Goal: Transaction & Acquisition: Book appointment/travel/reservation

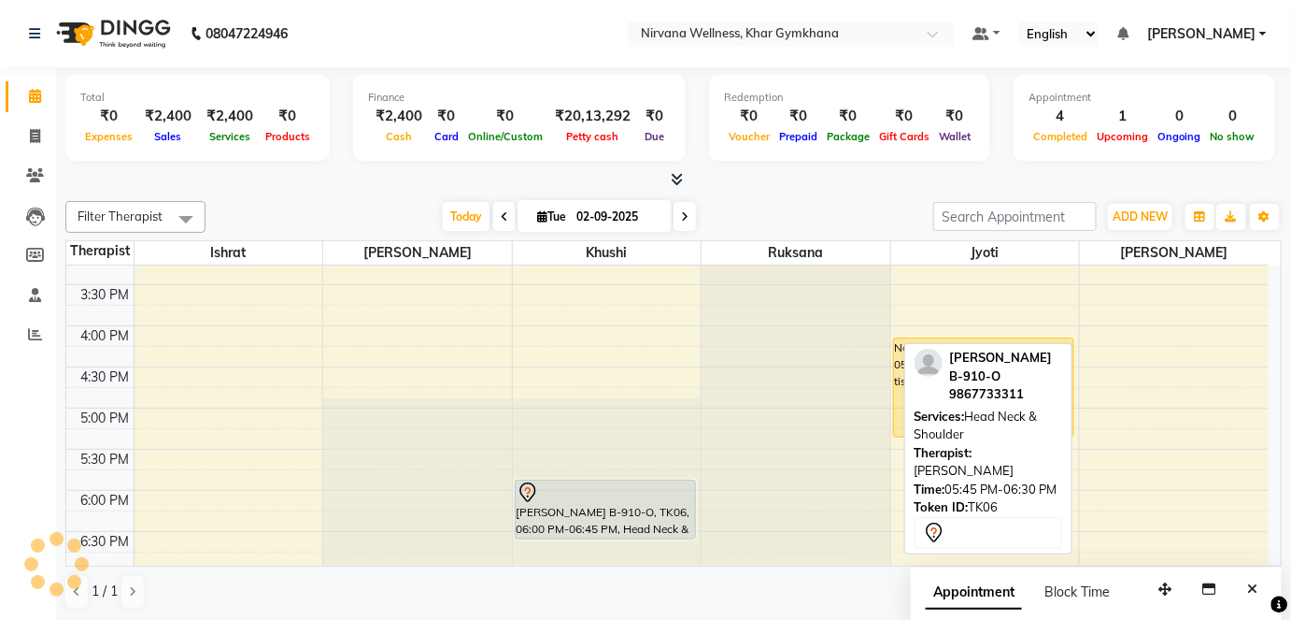
scroll to position [764, 0]
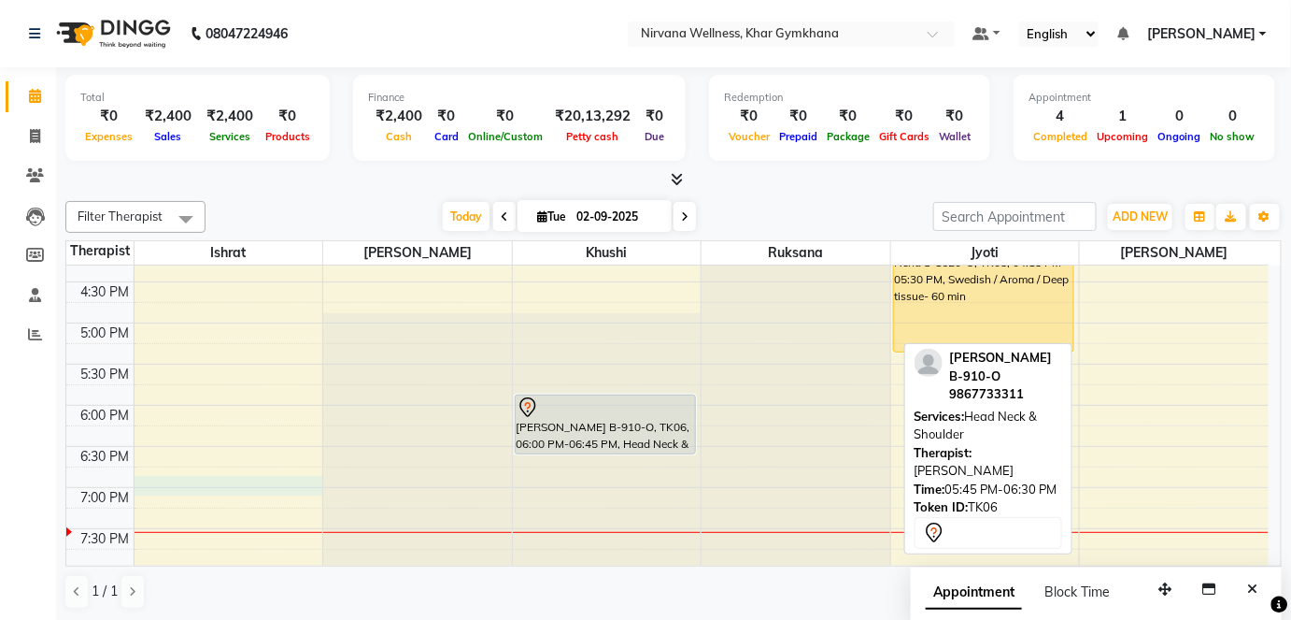
click at [162, 479] on div "7:00 AM 7:30 AM 8:00 AM 8:30 AM 9:00 AM 9:30 AM 10:00 AM 10:30 AM 11:00 AM 11:3…" at bounding box center [667, 158] width 1203 height 1315
select select "67021"
select select "1140"
select select "tentative"
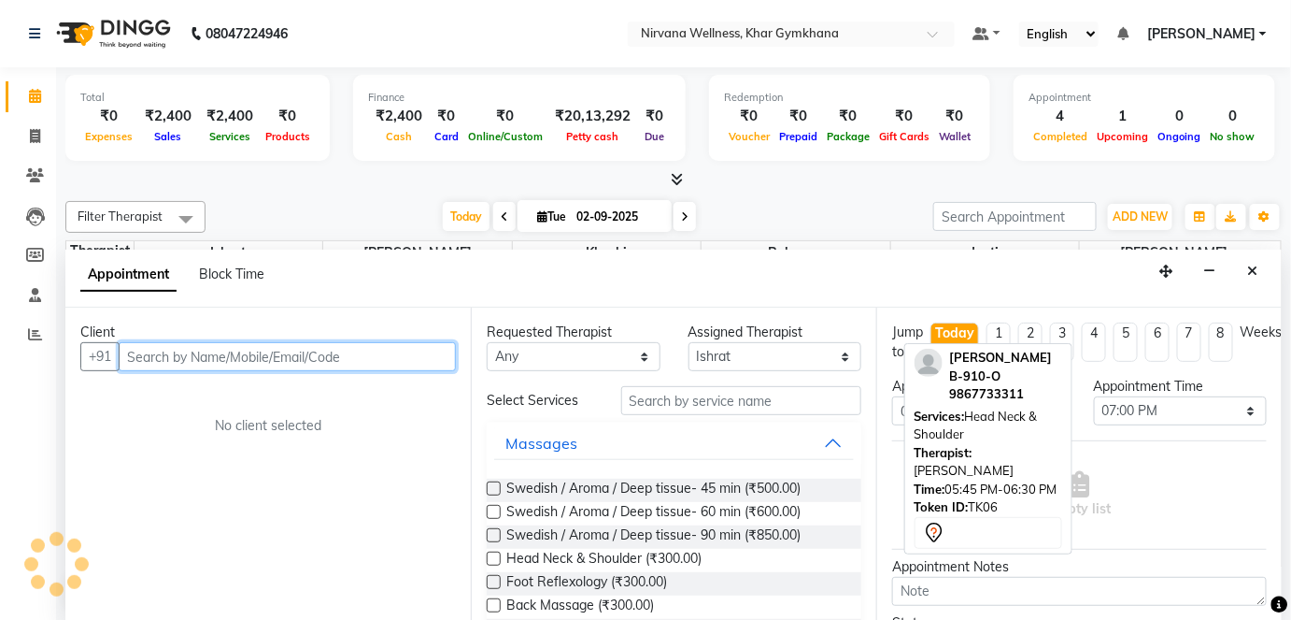
scroll to position [0, 0]
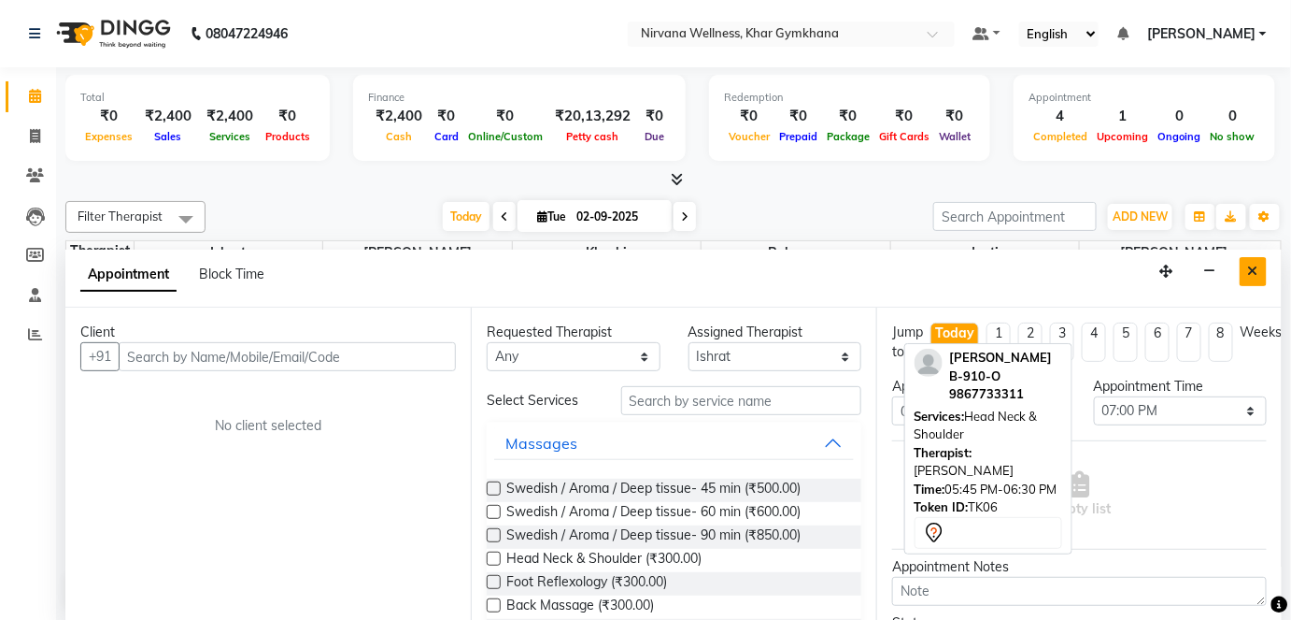
click at [1256, 272] on icon "Close" at bounding box center [1253, 270] width 10 height 13
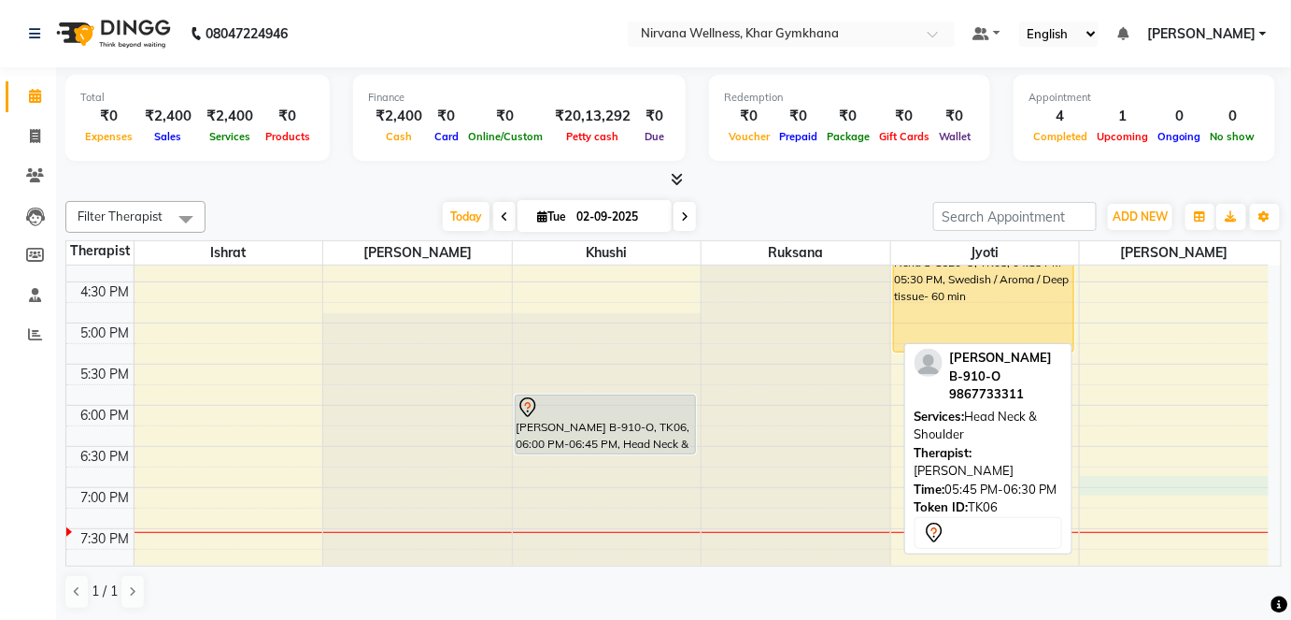
click at [1108, 484] on div "7:00 AM 7:30 AM 8:00 AM 8:30 AM 9:00 AM 9:30 AM 10:00 AM 10:30 AM 11:00 AM 11:3…" at bounding box center [667, 158] width 1203 height 1315
select select "79305"
select select "tentative"
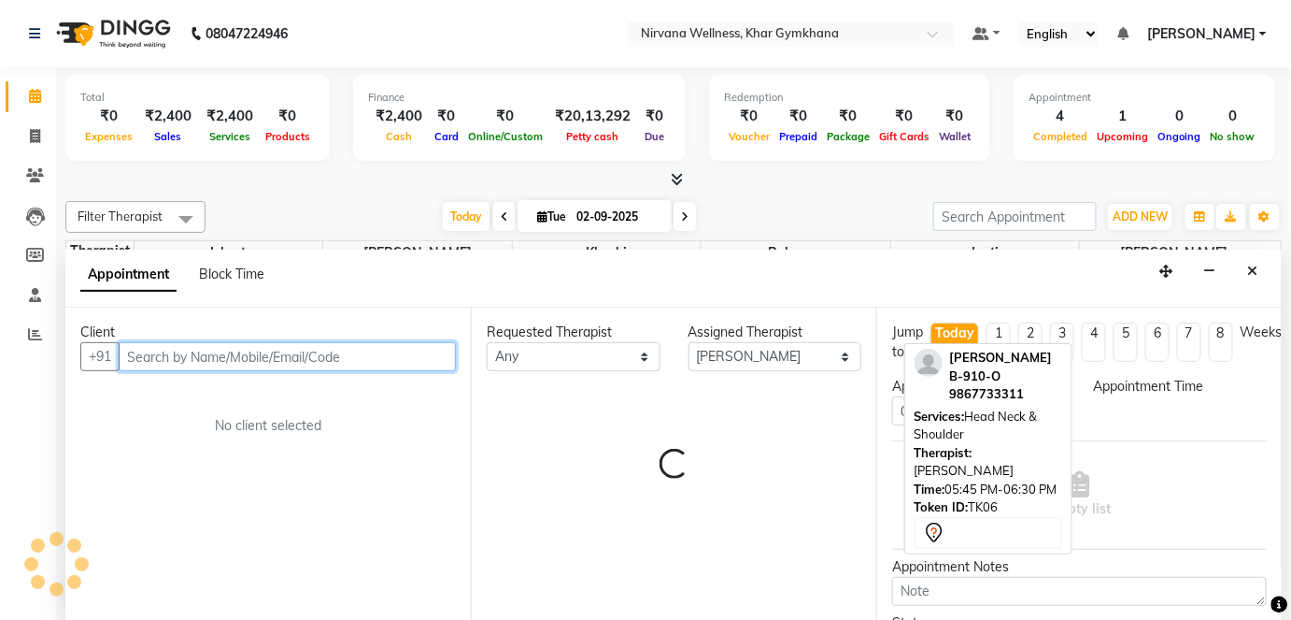
select select "1140"
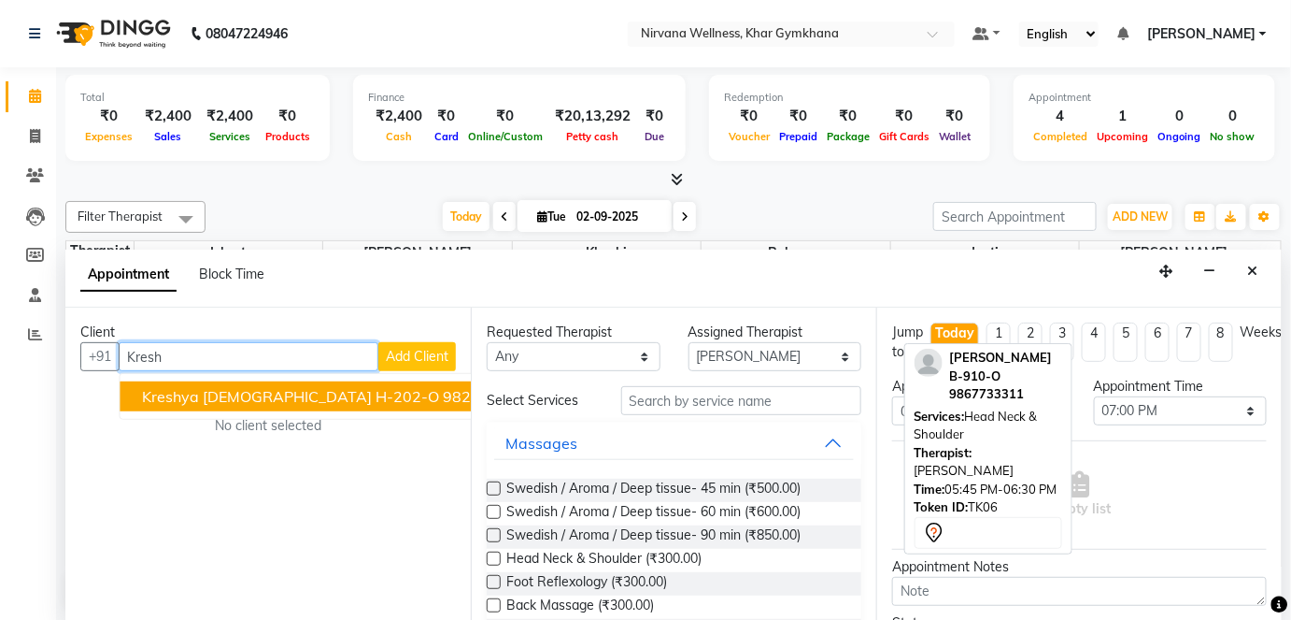
click at [319, 390] on span "Kreshya [DEMOGRAPHIC_DATA] H-202-O" at bounding box center [290, 396] width 297 height 19
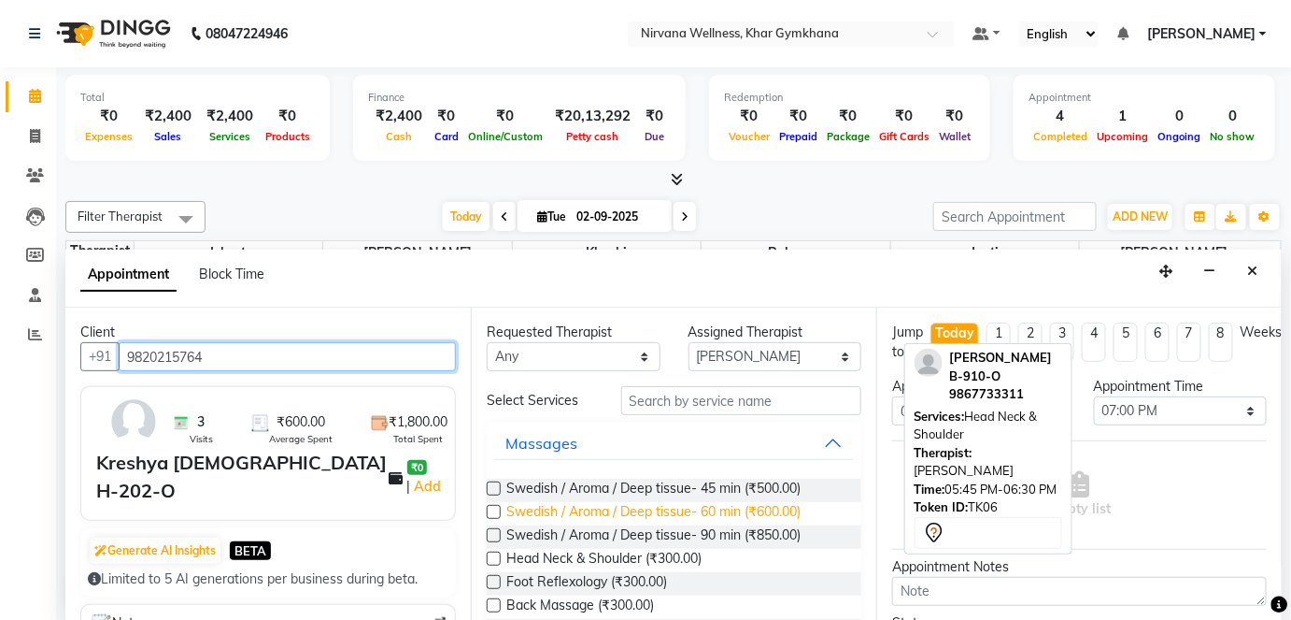
type input "9820215764"
click at [684, 513] on span "Swedish / Aroma / Deep tissue- 60 min (₹600.00)" at bounding box center [653, 513] width 294 height 23
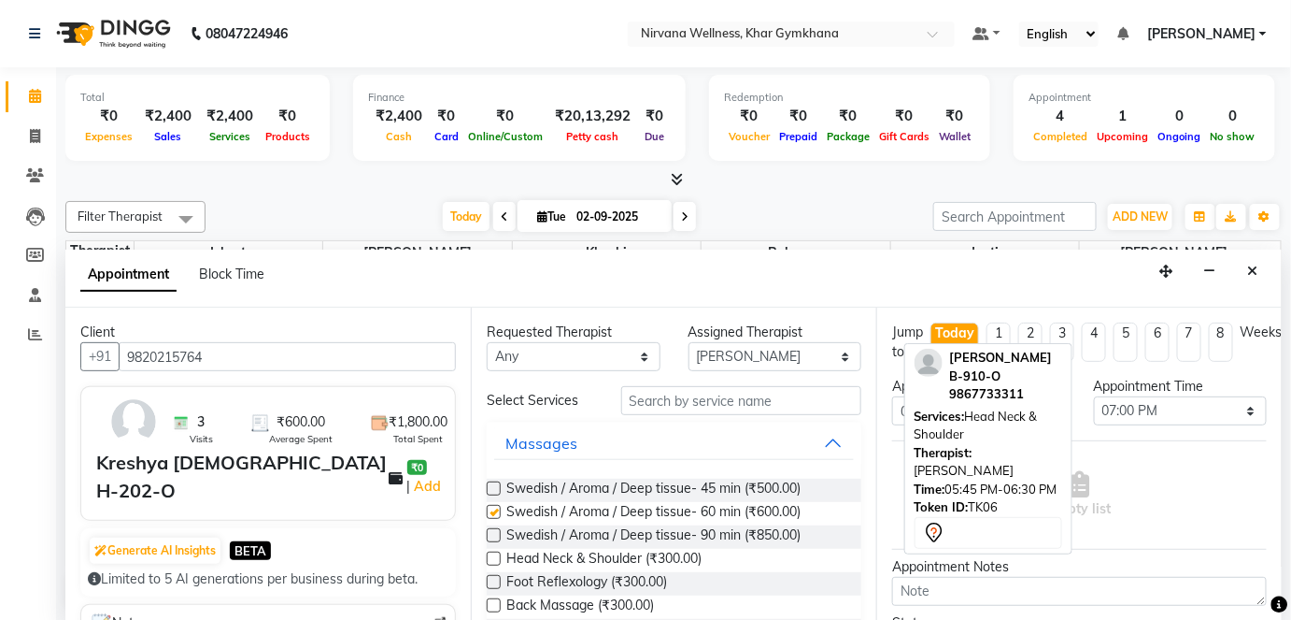
checkbox input "false"
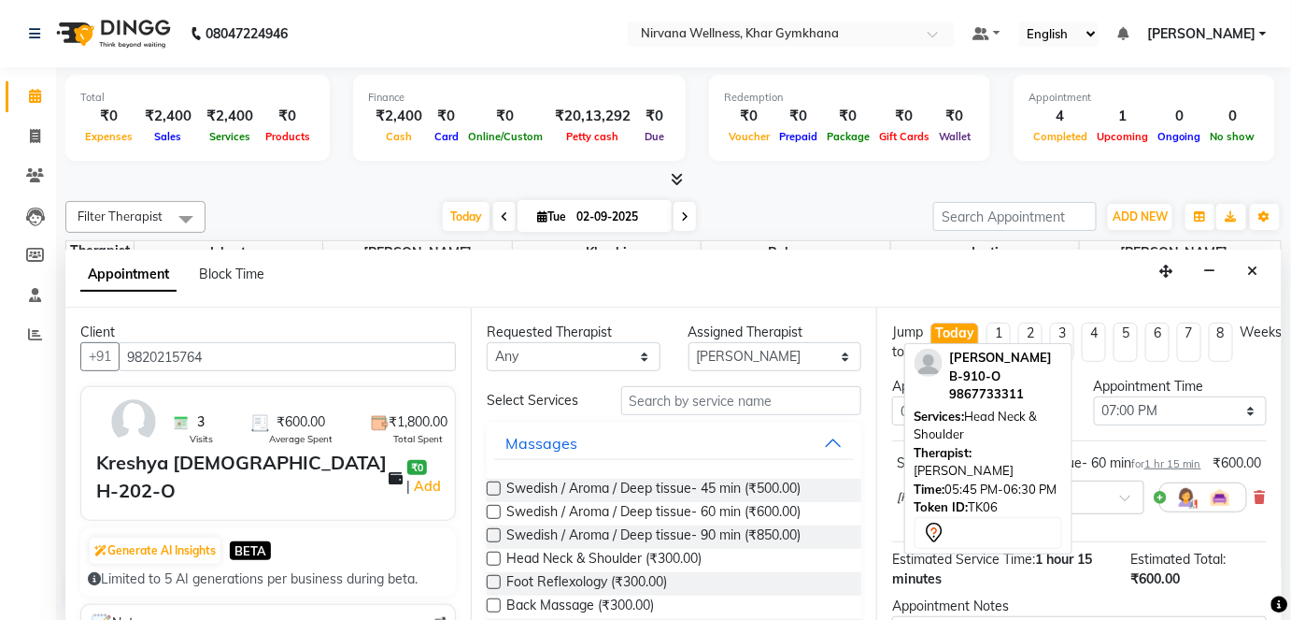
scroll to position [216, 0]
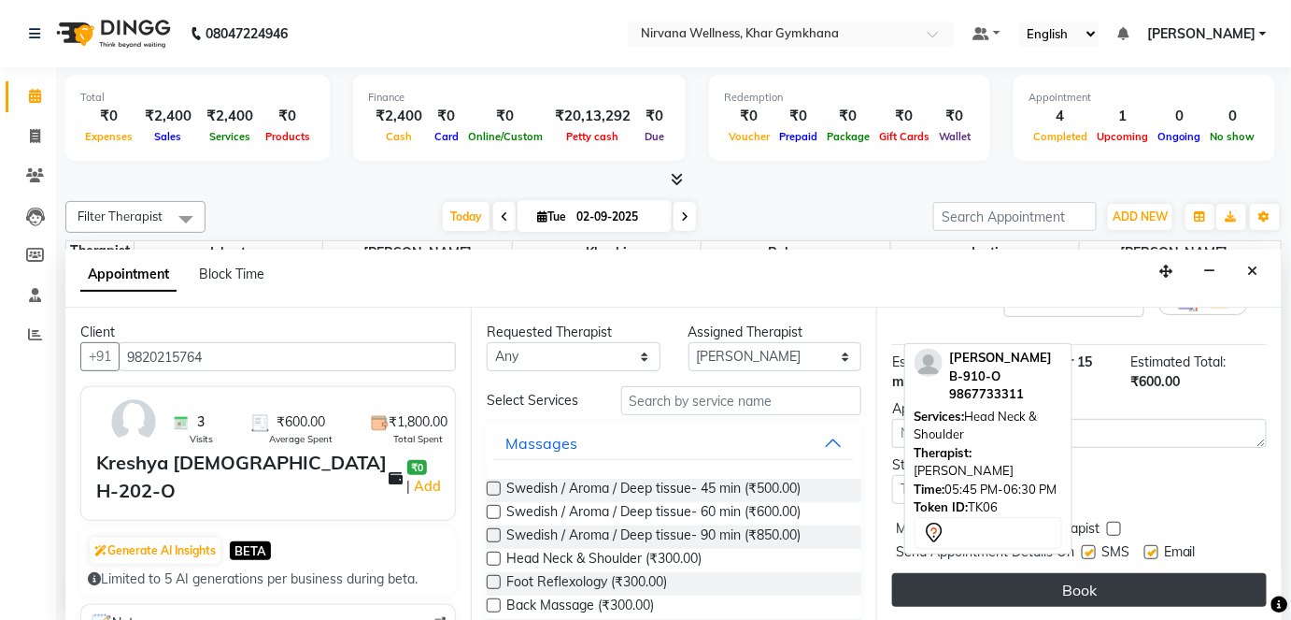
click at [1071, 591] on button "Book" at bounding box center [1079, 590] width 375 height 34
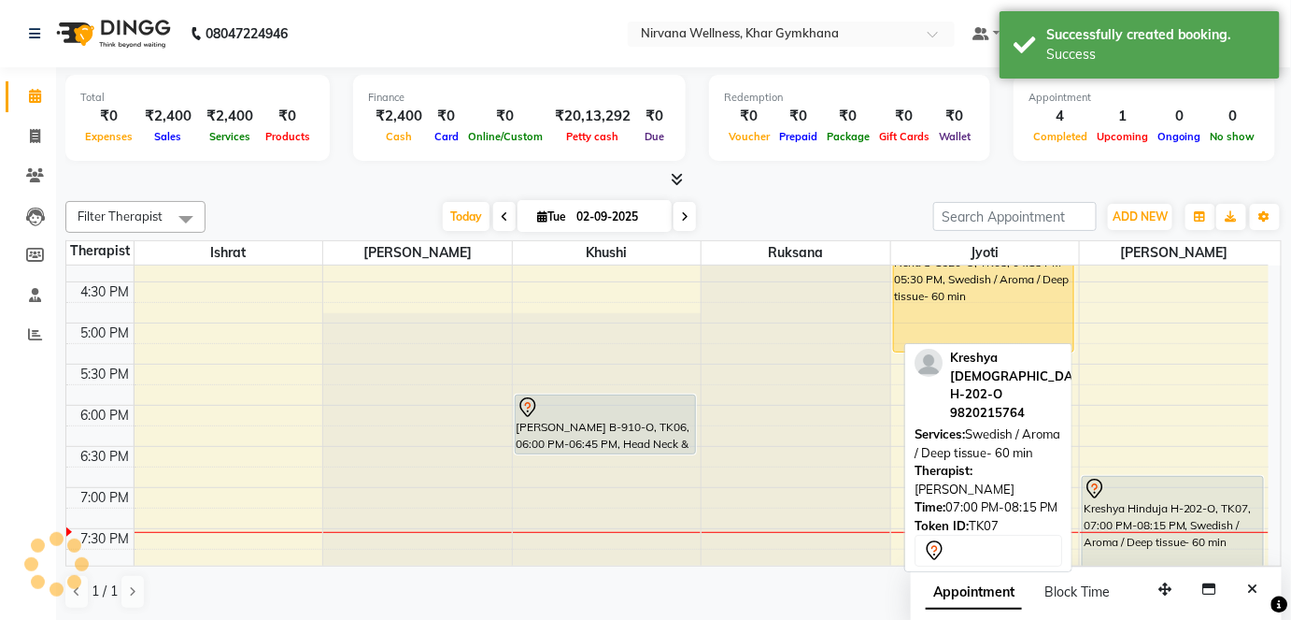
scroll to position [0, 0]
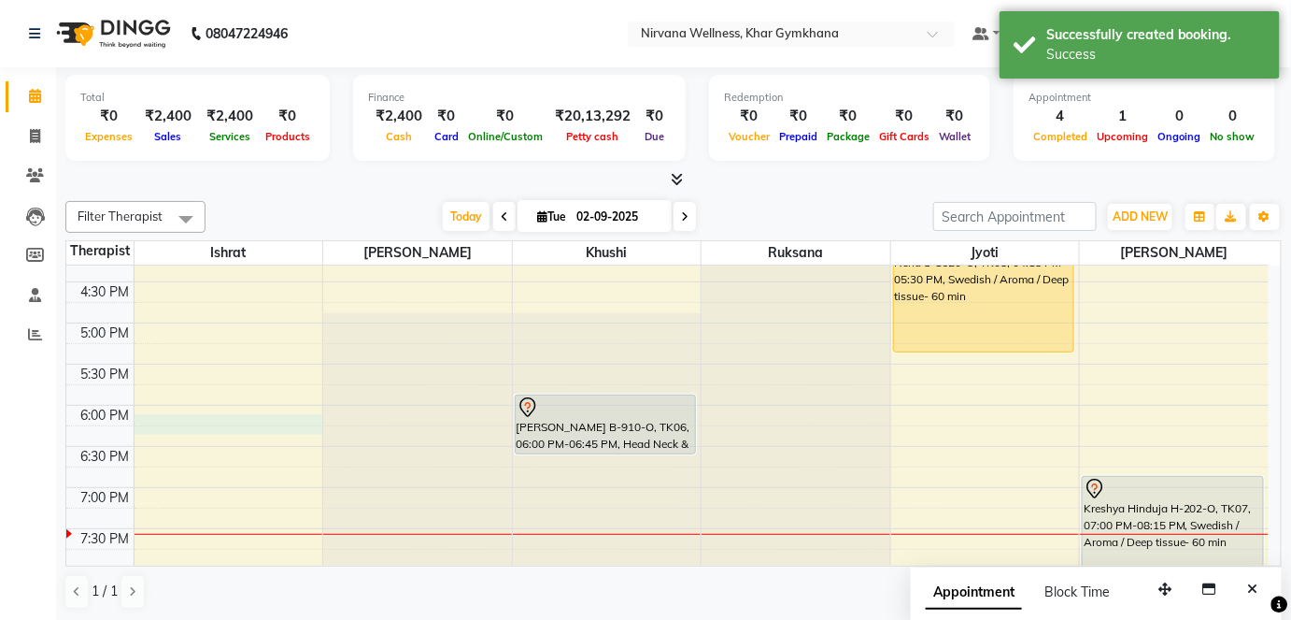
click at [157, 431] on div "7:00 AM 7:30 AM 8:00 AM 8:30 AM 9:00 AM 9:30 AM 10:00 AM 10:30 AM 11:00 AM 11:3…" at bounding box center [667, 158] width 1203 height 1315
select select "67021"
select select "tentative"
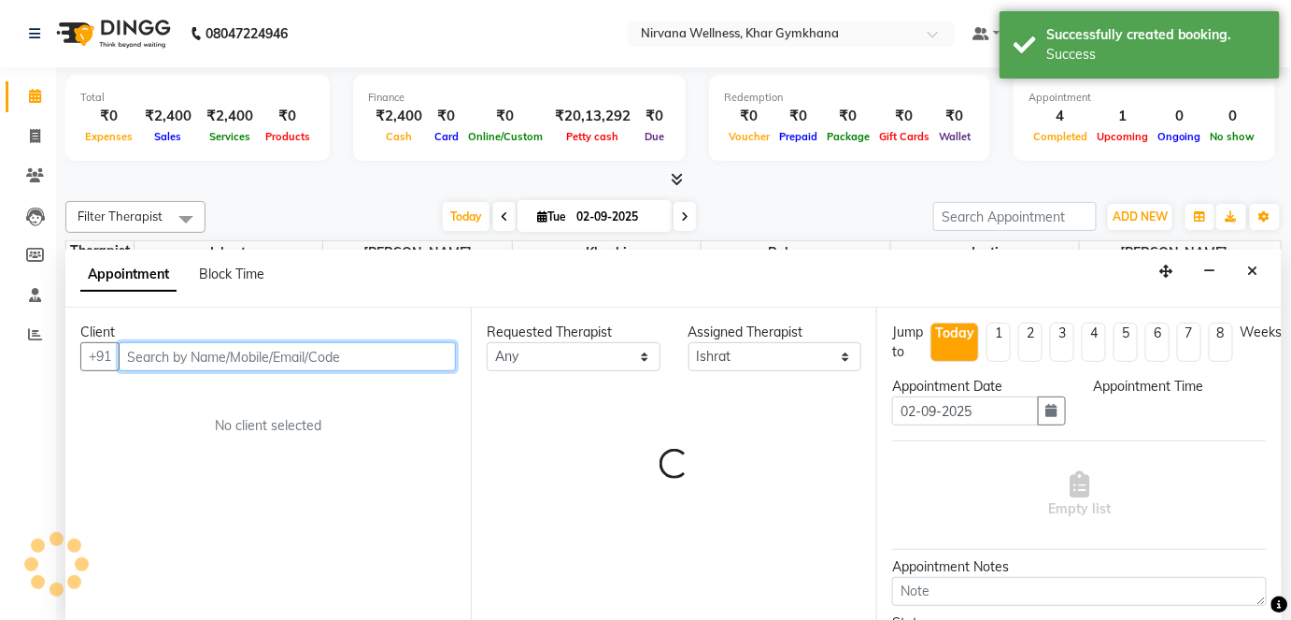
select select "1095"
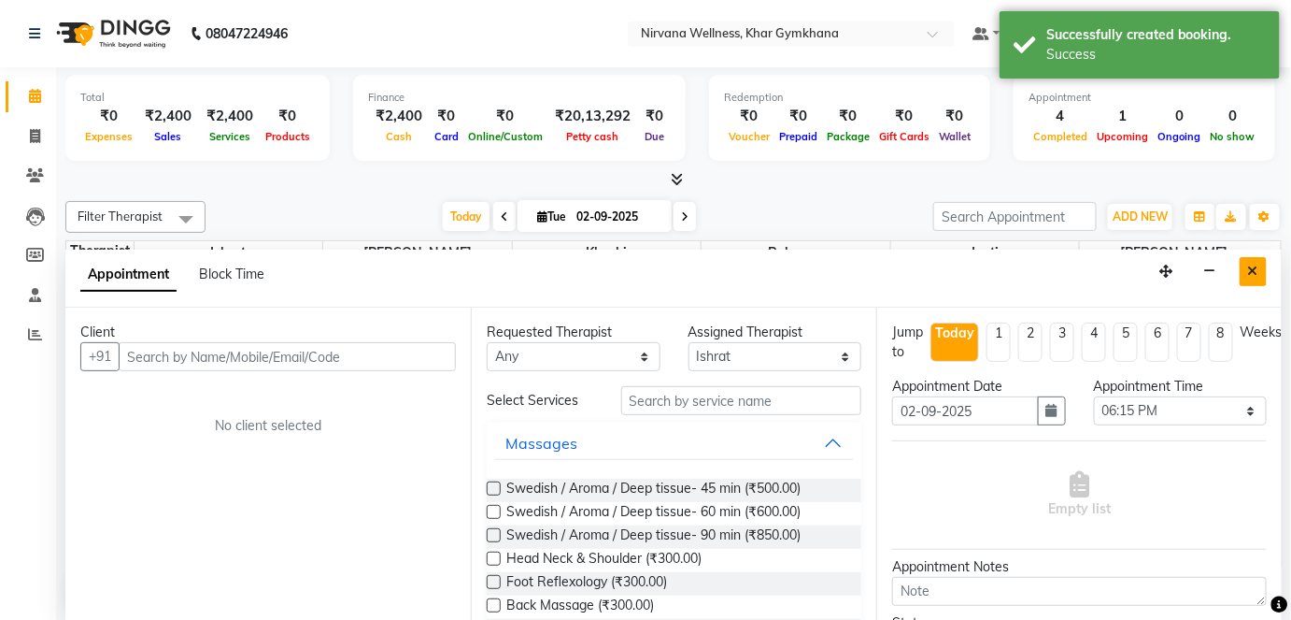
click at [1258, 266] on icon "Close" at bounding box center [1253, 270] width 10 height 13
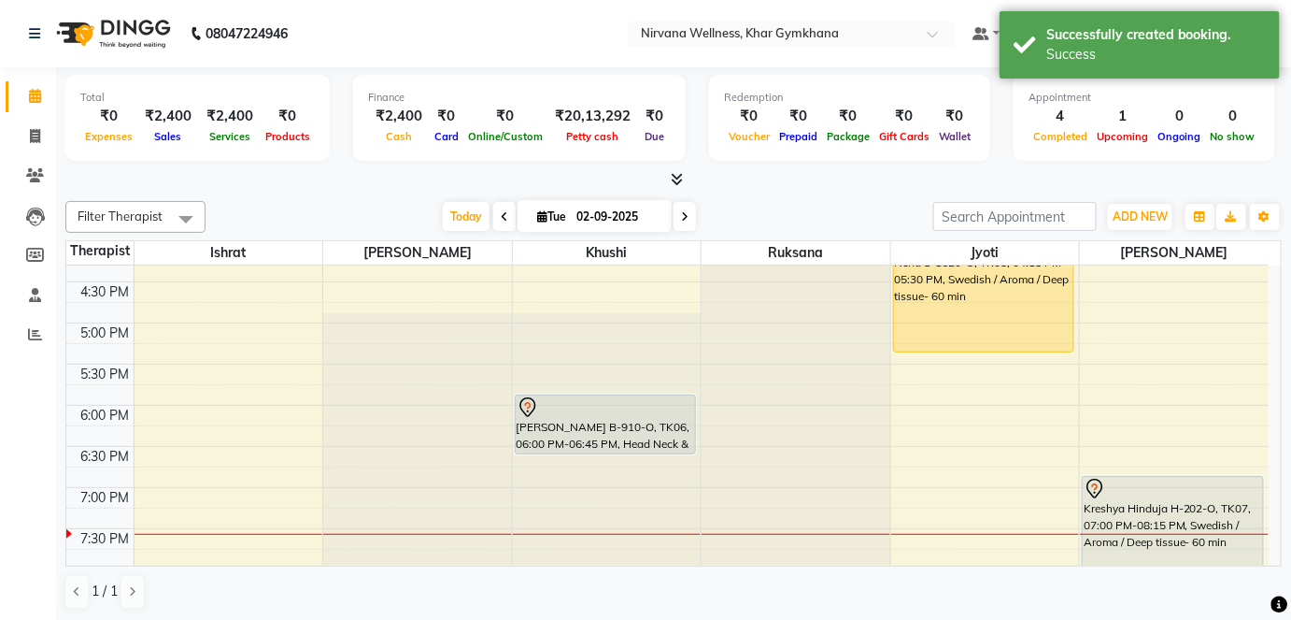
click at [162, 434] on div "7:00 AM 7:30 AM 8:00 AM 8:30 AM 9:00 AM 9:30 AM 10:00 AM 10:30 AM 11:00 AM 11:3…" at bounding box center [667, 158] width 1203 height 1315
select select "67021"
select select "tentative"
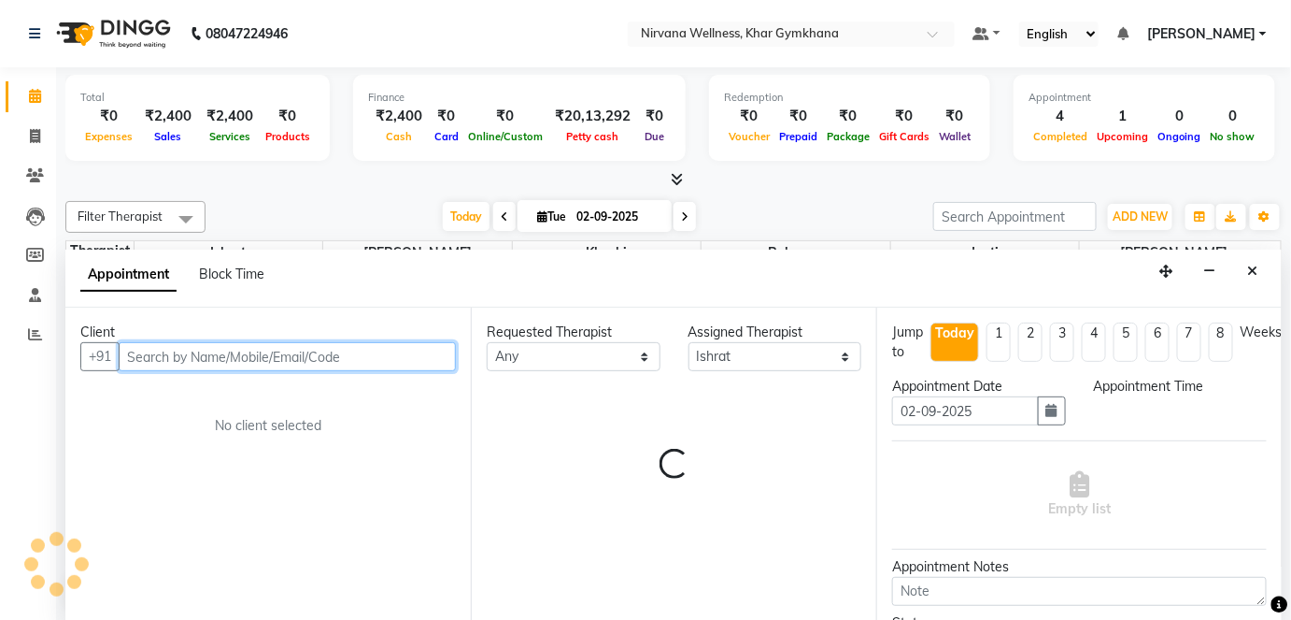
select select "1110"
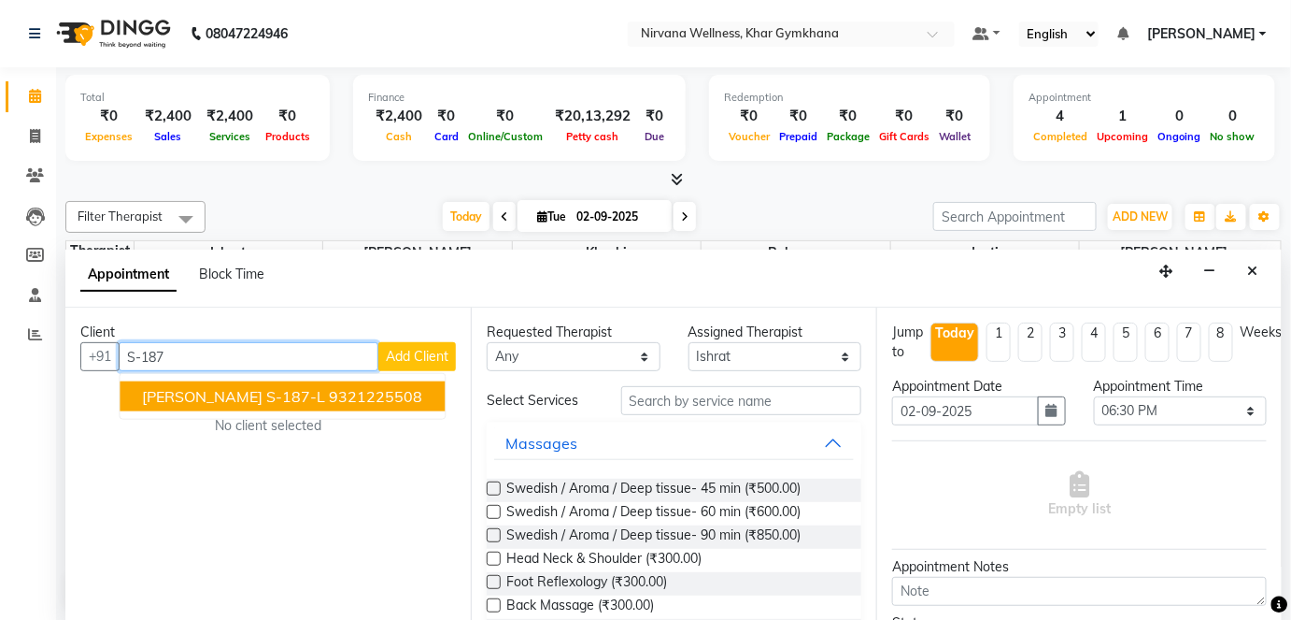
click at [329, 393] on ngb-highlight "9321225508" at bounding box center [375, 396] width 93 height 19
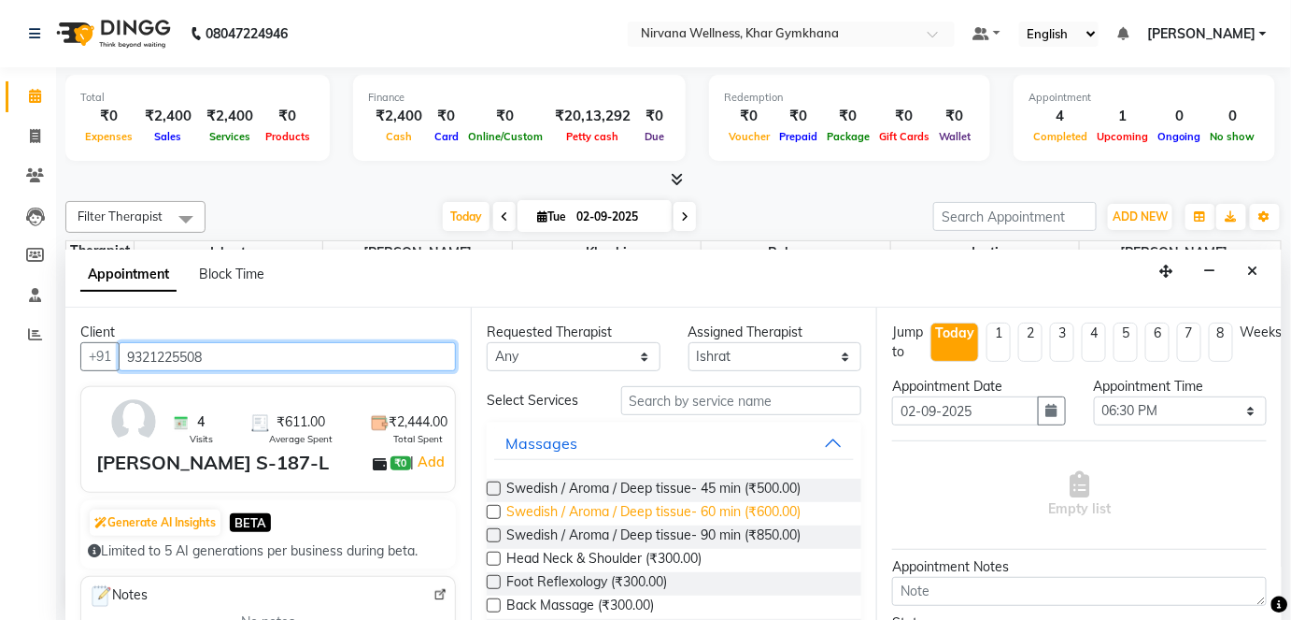
type input "9321225508"
click at [692, 508] on span "Swedish / Aroma / Deep tissue- 60 min (₹600.00)" at bounding box center [653, 513] width 294 height 23
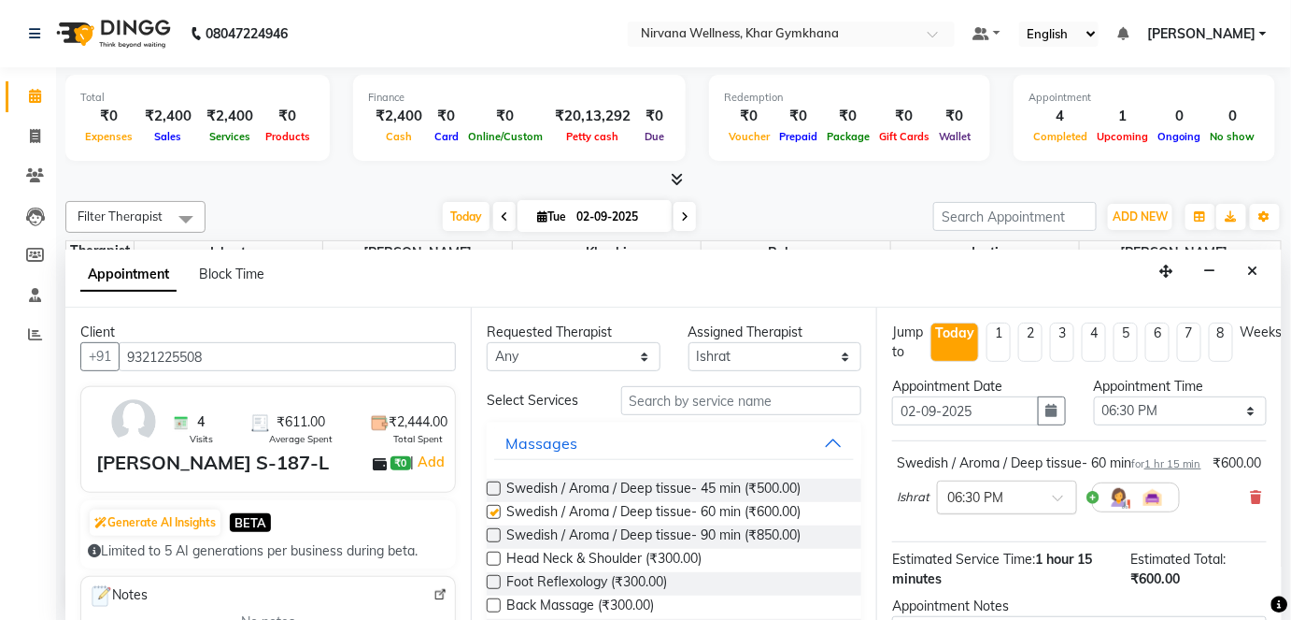
checkbox input "false"
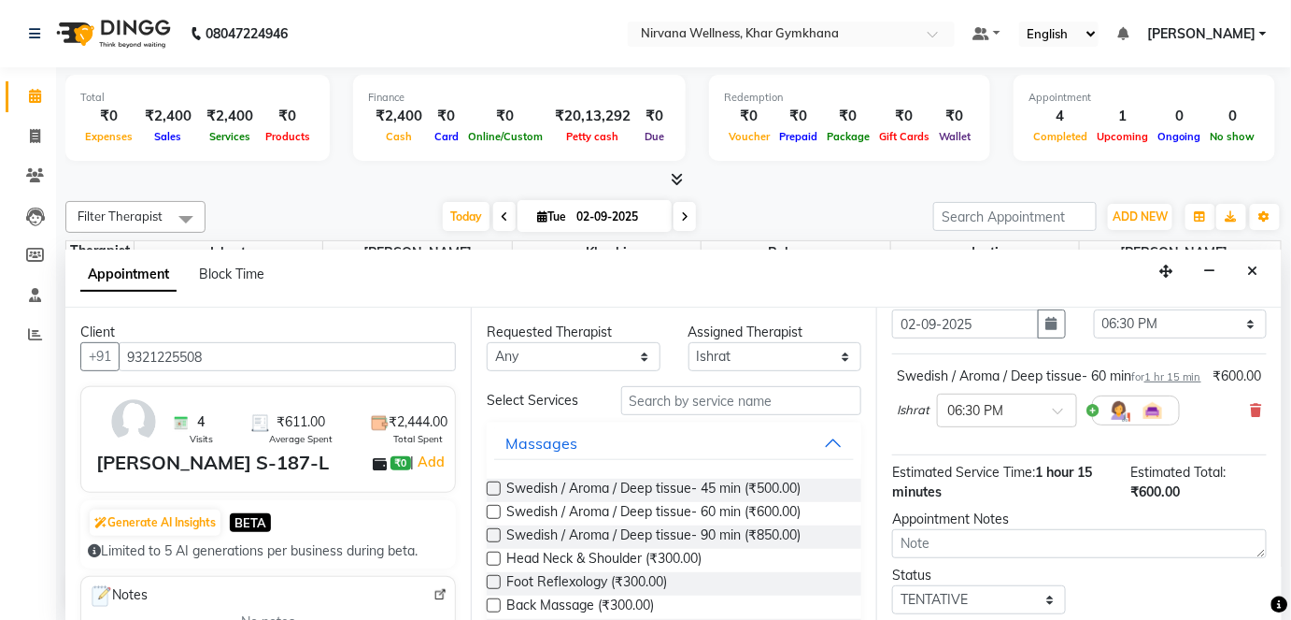
scroll to position [216, 0]
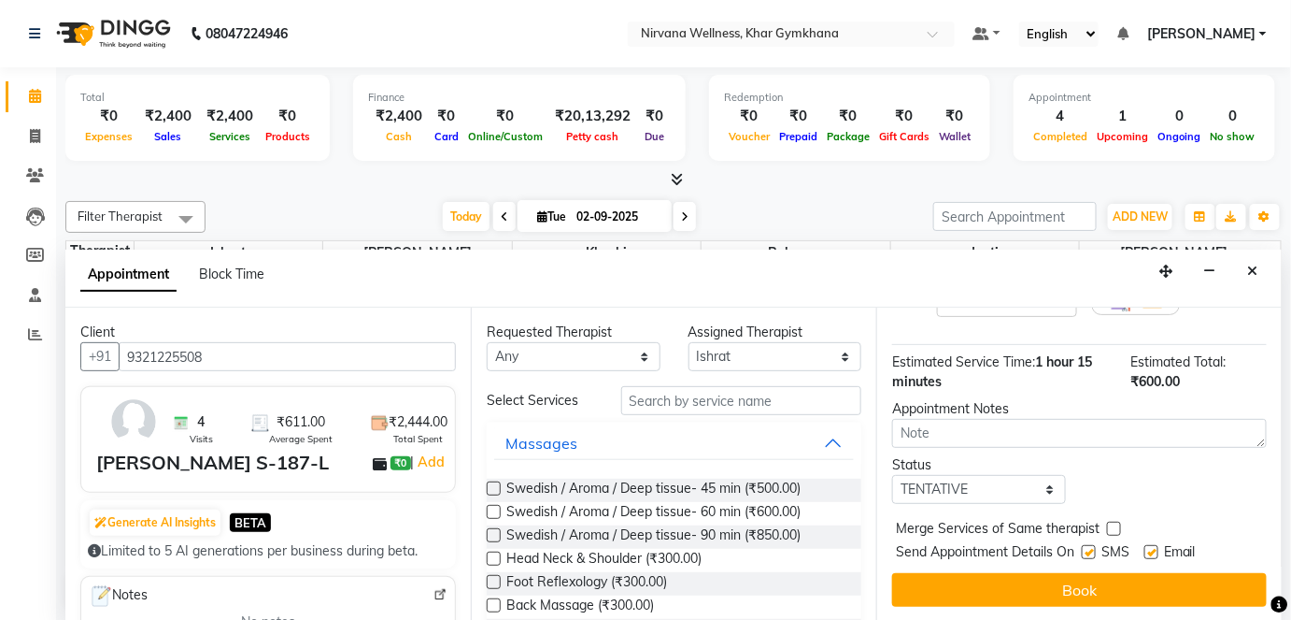
click at [968, 570] on div "Jump to [DATE] 1 2 3 4 5 6 7 8 Weeks Appointment Date [DATE] Appointment Time S…" at bounding box center [1079, 464] width 406 height 314
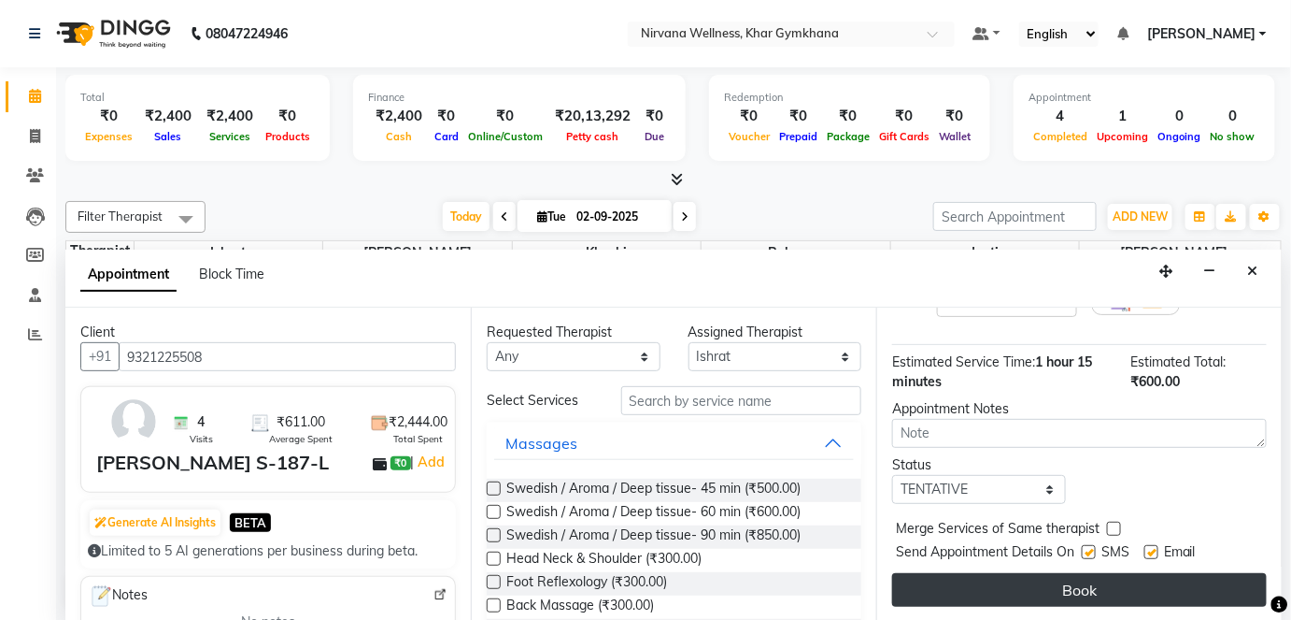
click at [967, 584] on button "Book" at bounding box center [1079, 590] width 375 height 34
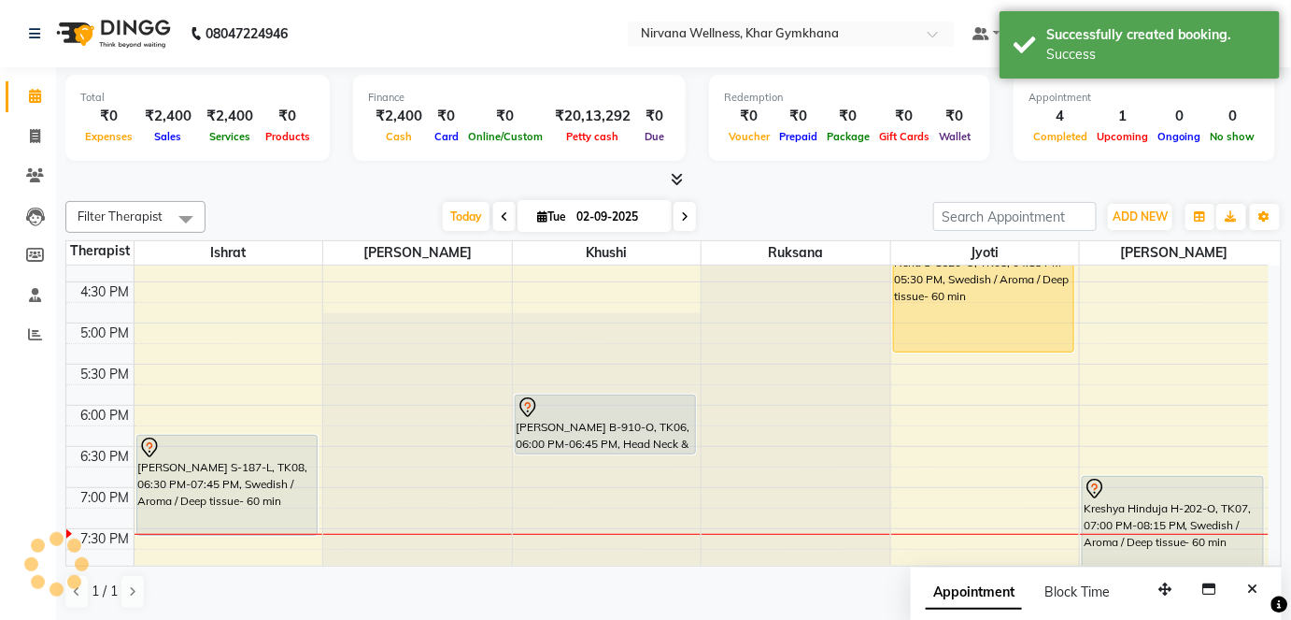
scroll to position [0, 0]
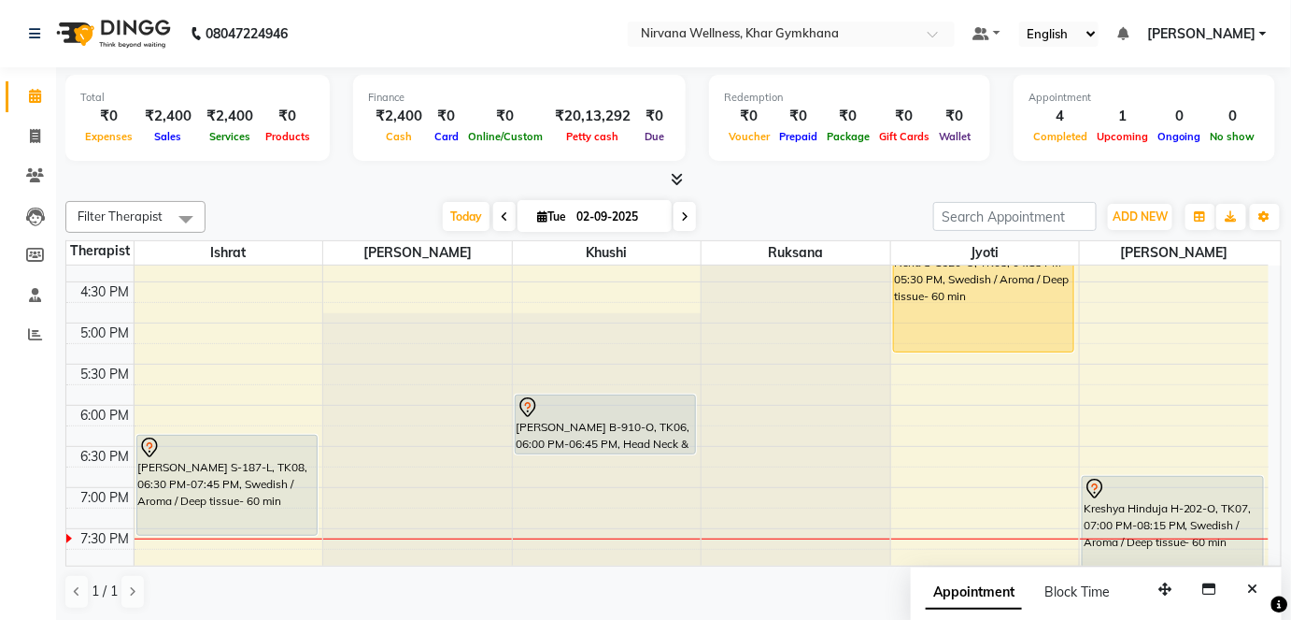
click at [681, 217] on icon at bounding box center [684, 216] width 7 height 11
type input "[DATE]"
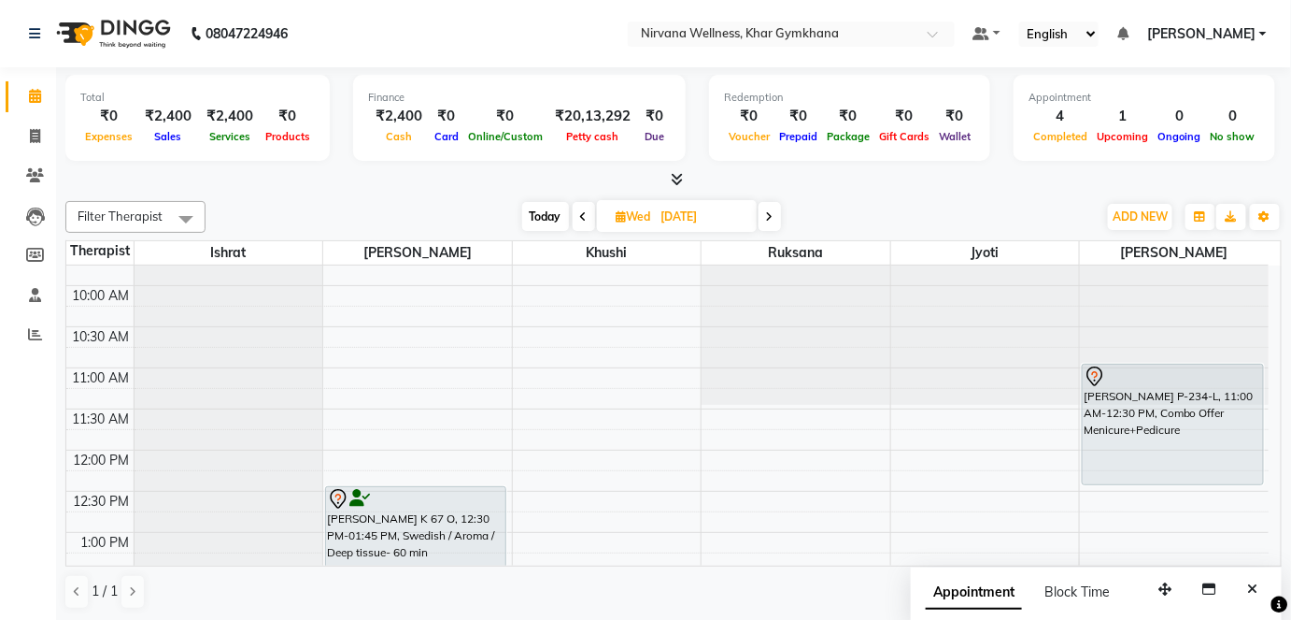
scroll to position [254, 0]
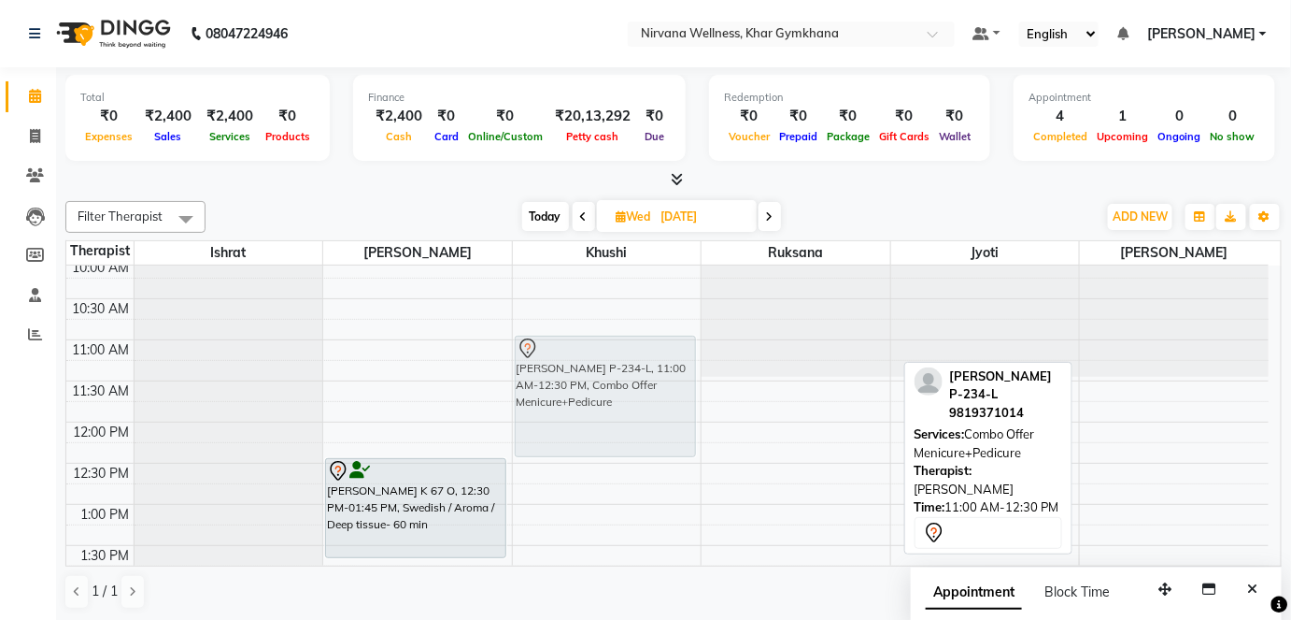
drag, startPoint x: 1140, startPoint y: 374, endPoint x: 522, endPoint y: 366, distance: 617.7
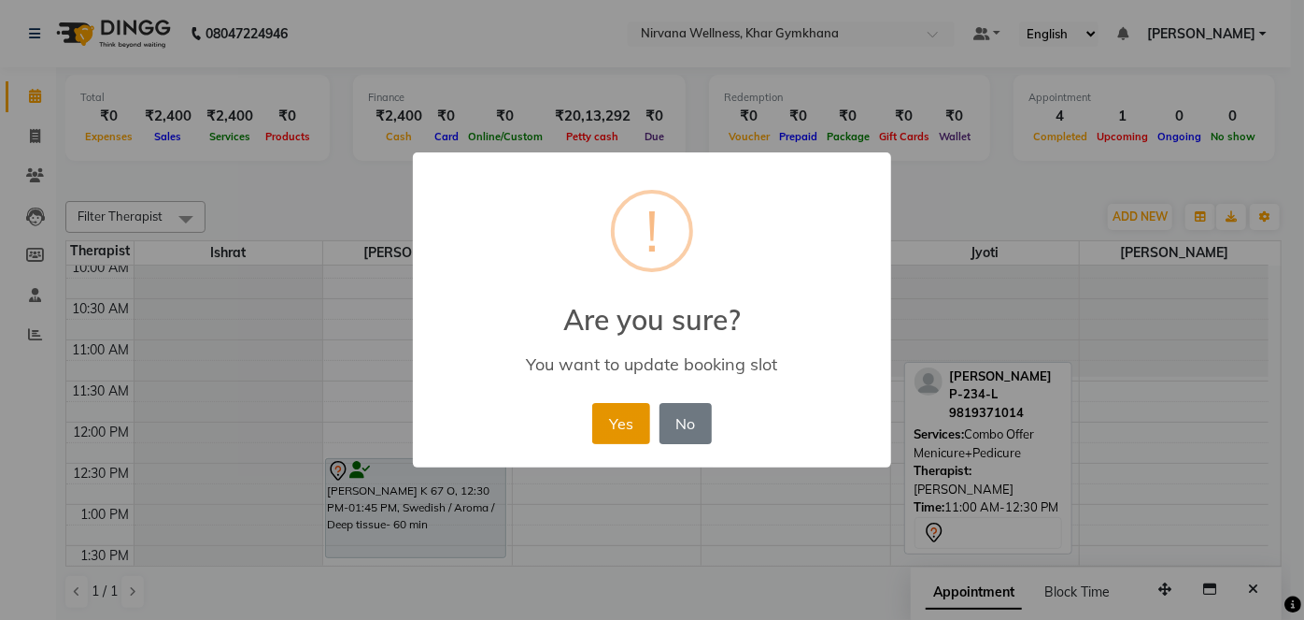
click at [619, 431] on button "Yes" at bounding box center [620, 423] width 57 height 41
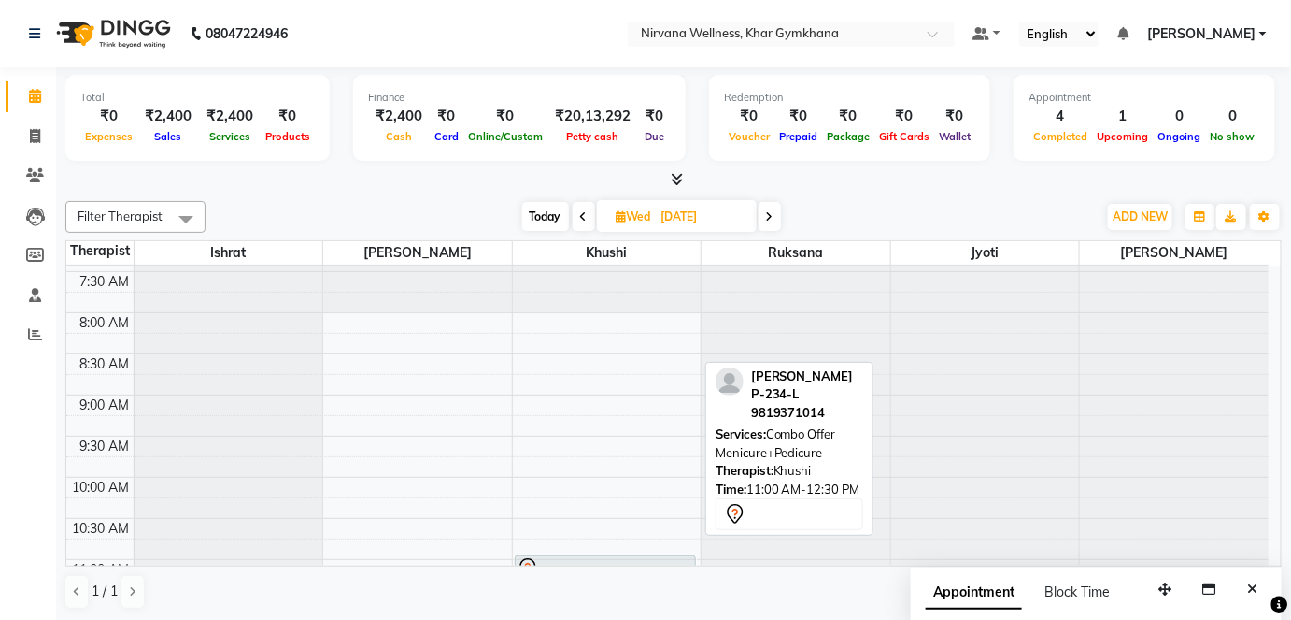
scroll to position [34, 0]
